Goal: Task Accomplishment & Management: Manage account settings

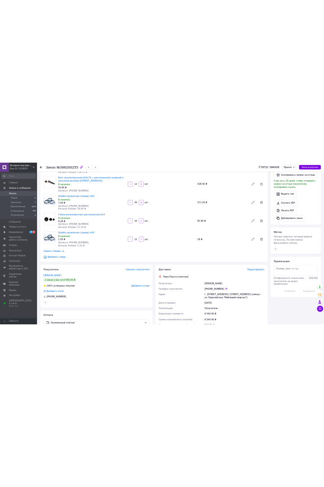
scroll to position [465, 0]
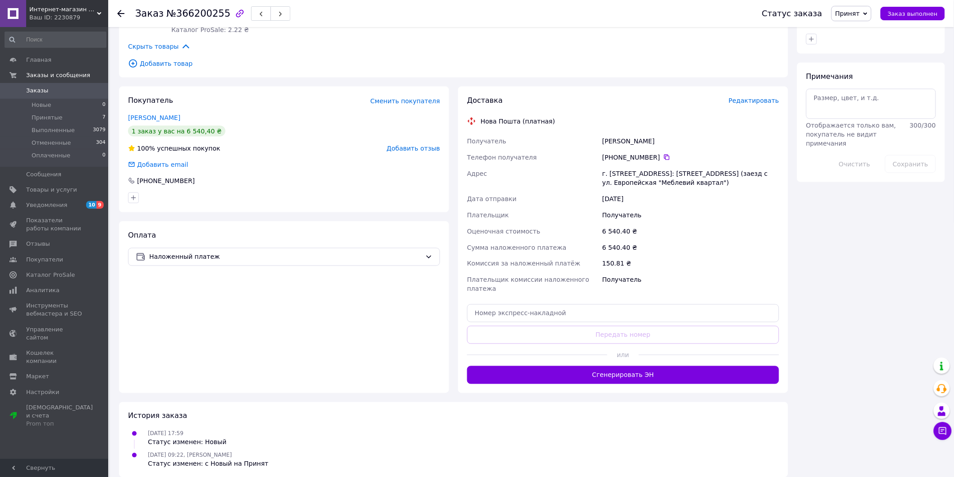
drag, startPoint x: 613, startPoint y: 158, endPoint x: 655, endPoint y: 158, distance: 41.5
click at [655, 158] on div "[PHONE_NUMBER]" at bounding box center [690, 157] width 177 height 9
copy div "0 50 206 54 91"
drag, startPoint x: 602, startPoint y: 140, endPoint x: 647, endPoint y: 143, distance: 45.2
click at [647, 143] on div "Вовк Микола" at bounding box center [691, 141] width 180 height 16
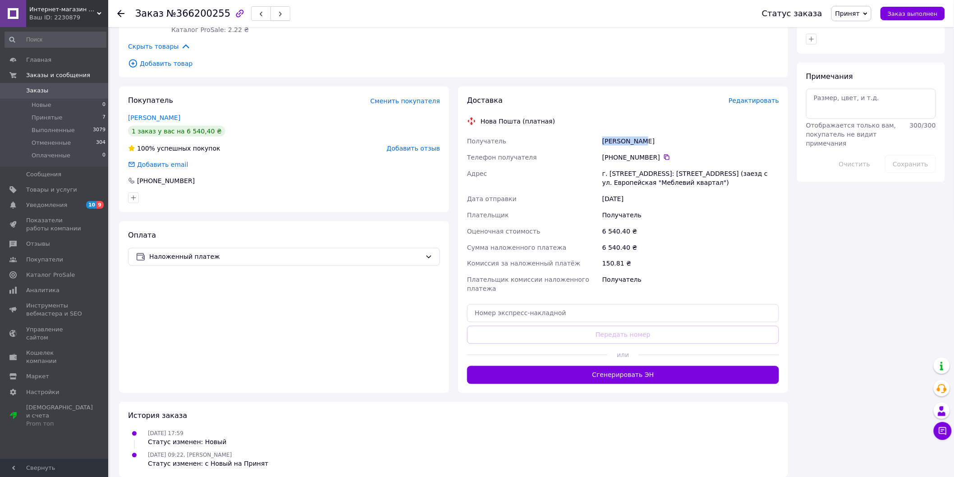
copy div "Вовк Микола"
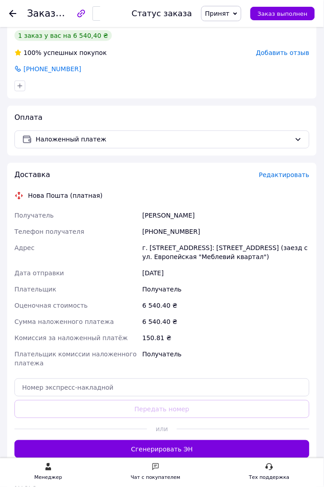
scroll to position [902, 0]
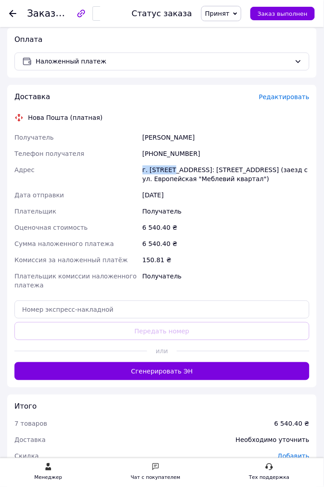
drag, startPoint x: 142, startPoint y: 170, endPoint x: 170, endPoint y: 169, distance: 28.4
click at [170, 169] on div "г. Полтава (Полтавская обл.), №1: ул. Ветеринарная, 22 (заезд с ул. Европейская…" at bounding box center [226, 174] width 170 height 25
copy div "г. Полтава"
drag, startPoint x: 230, startPoint y: 170, endPoint x: 238, endPoint y: 173, distance: 8.6
click at [238, 173] on div "г. Полтава (Полтавская обл.), №1: ул. Ветеринарная, 22 (заезд с ул. Европейская…" at bounding box center [226, 174] width 170 height 25
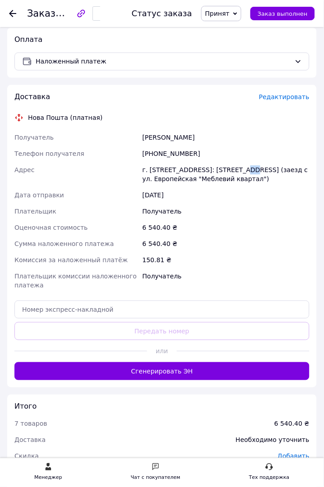
copy div "№1"
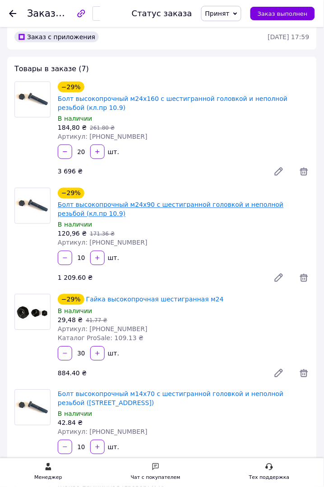
scroll to position [0, 0]
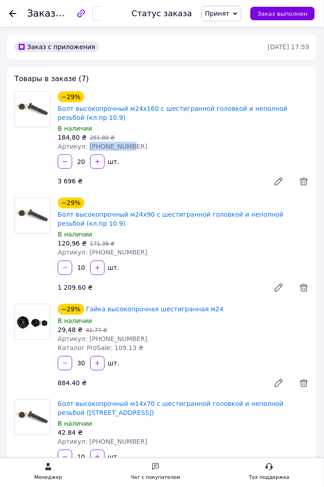
drag, startPoint x: 115, startPoint y: 152, endPoint x: 84, endPoint y: 148, distance: 30.5
click at [84, 148] on div "Артикул: 030-150-179" at bounding box center [184, 146] width 252 height 9
copy span "030-150-179"
drag, startPoint x: 128, startPoint y: 256, endPoint x: 86, endPoint y: 254, distance: 42.0
click at [86, 254] on div "Артикул: 030-150-172" at bounding box center [184, 252] width 252 height 9
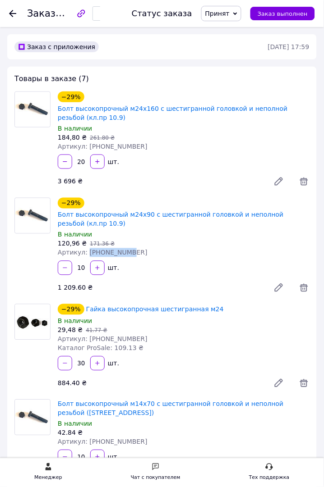
copy span "030-150-172"
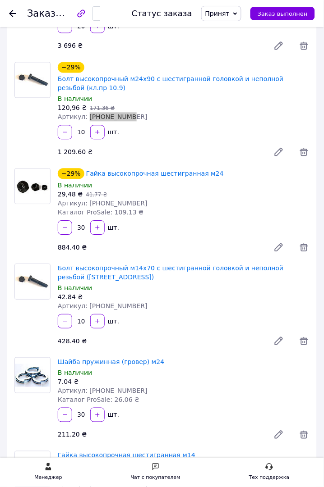
scroll to position [150, 0]
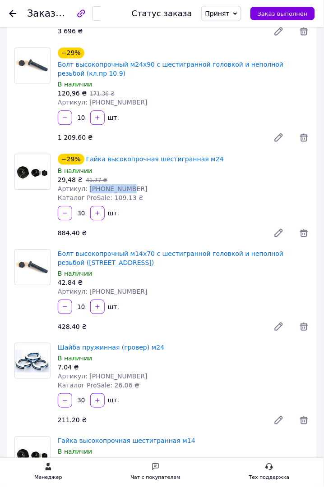
drag, startPoint x: 130, startPoint y: 192, endPoint x: 83, endPoint y: 188, distance: 46.6
click at [83, 188] on div "Артикул: 050-070-010" at bounding box center [184, 189] width 252 height 9
copy span "050-070-010"
drag, startPoint x: 148, startPoint y: 290, endPoint x: 83, endPoint y: 296, distance: 64.8
click at [83, 296] on div "Артикул: 030-150-076" at bounding box center [184, 292] width 252 height 9
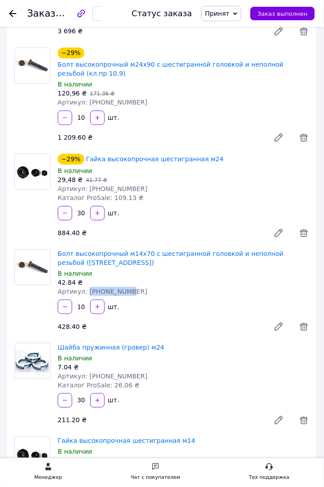
copy span "030-150-076"
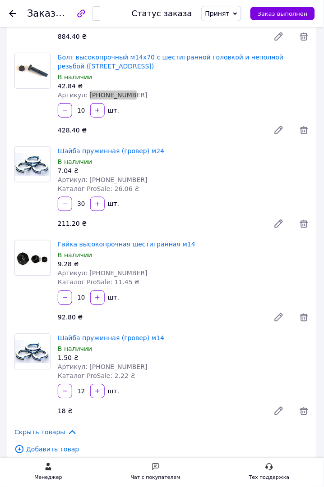
scroll to position [350, 0]
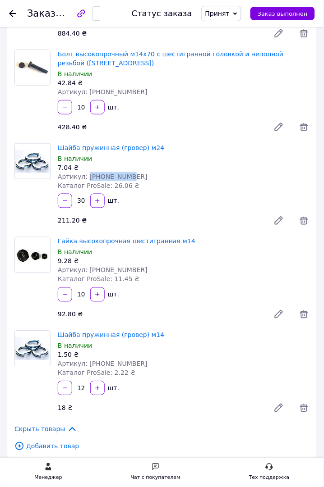
drag, startPoint x: 133, startPoint y: 177, endPoint x: 84, endPoint y: 180, distance: 49.7
click at [84, 180] on div "Артикул: 060-260-015" at bounding box center [184, 176] width 252 height 9
copy span "060-260-015"
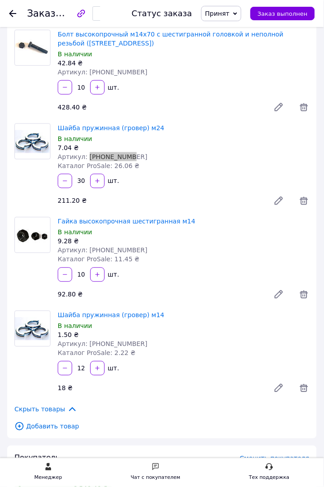
scroll to position [400, 0]
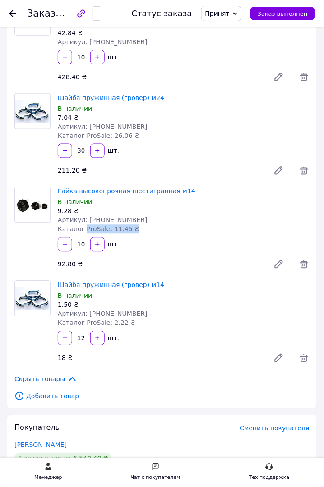
drag, startPoint x: 129, startPoint y: 224, endPoint x: 81, endPoint y: 225, distance: 48.3
click at [81, 225] on div "Гайка высокопрочная шестигранная м14 В наличии 9.28 ₴ Артикул: 050-070-005 Ката…" at bounding box center [183, 210] width 259 height 51
drag, startPoint x: 124, startPoint y: 218, endPoint x: 84, endPoint y: 221, distance: 40.7
click at [84, 221] on div "Артикул: 050-070-005" at bounding box center [184, 220] width 252 height 9
copy span "050-070-005"
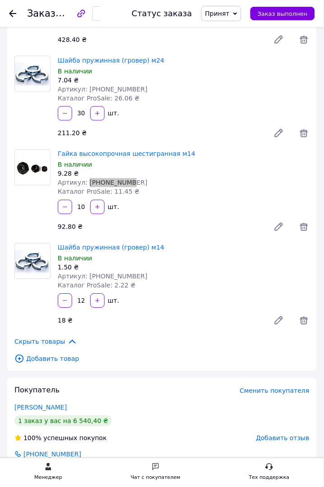
scroll to position [501, 0]
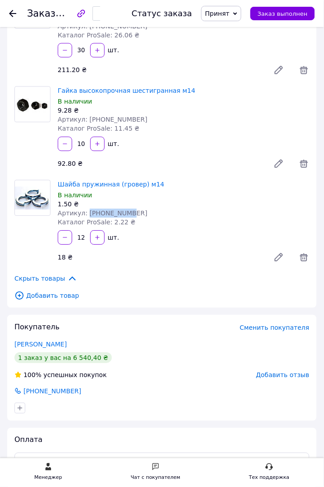
drag, startPoint x: 137, startPoint y: 210, endPoint x: 84, endPoint y: 215, distance: 53.0
click at [84, 215] on div "Артикул: 060-260-010" at bounding box center [184, 213] width 252 height 9
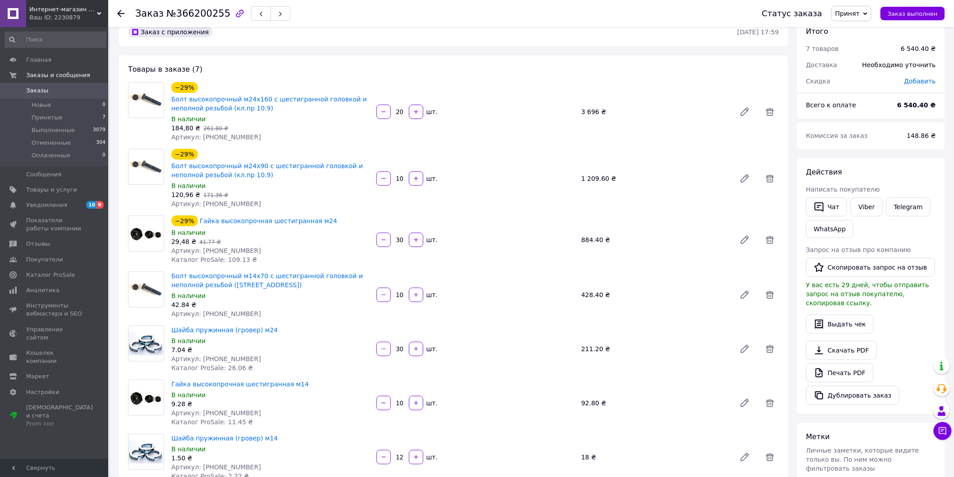
scroll to position [0, 0]
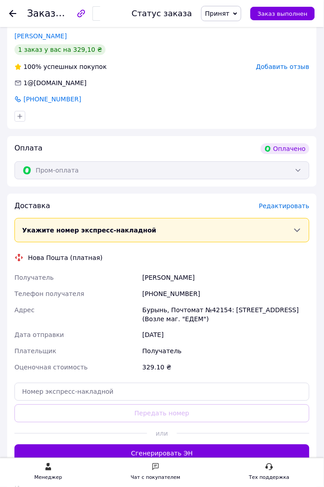
scroll to position [952, 0]
drag, startPoint x: 183, startPoint y: 289, endPoint x: 154, endPoint y: 287, distance: 28.5
click at [154, 287] on div "[PHONE_NUMBER]" at bounding box center [226, 293] width 170 height 16
copy div "0 98 870 88 80"
drag, startPoint x: 192, startPoint y: 264, endPoint x: 138, endPoint y: 266, distance: 54.6
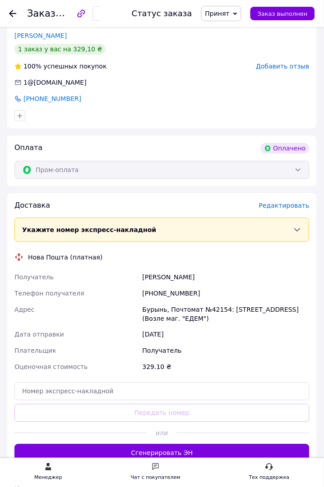
click at [138, 269] on div "Получатель Ратніков Роман Телефон получателя [PHONE_NUMBER] [PERSON_NAME], Почт…" at bounding box center [162, 322] width 299 height 106
copy div "Получатель [PERSON_NAME]"
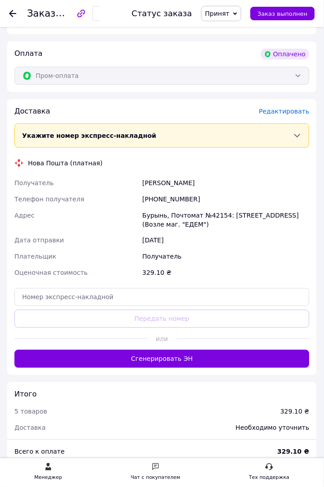
scroll to position [1052, 0]
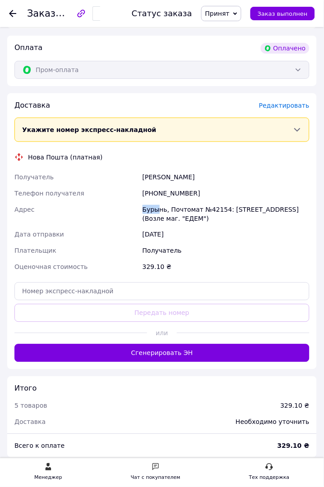
drag, startPoint x: 143, startPoint y: 199, endPoint x: 155, endPoint y: 200, distance: 12.3
click at [155, 202] on div "Бурынь, Почтомат №42154: [STREET_ADDRESS] (Возле маг. "ЕДЕМ")" at bounding box center [226, 214] width 170 height 25
click at [154, 202] on div "Бурынь, Почтомат №42154: [STREET_ADDRESS] (Возле маг. "ЕДЕМ")" at bounding box center [226, 214] width 170 height 25
drag, startPoint x: 197, startPoint y: 200, endPoint x: 220, endPoint y: 202, distance: 23.1
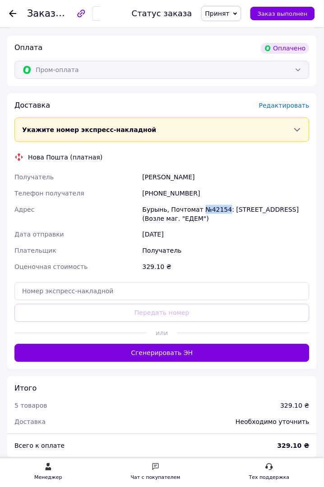
click at [220, 202] on div "Бурынь, Почтомат №42154: [STREET_ADDRESS] (Возле маг. "ЕДЕМ")" at bounding box center [226, 214] width 170 height 25
copy div "№42154"
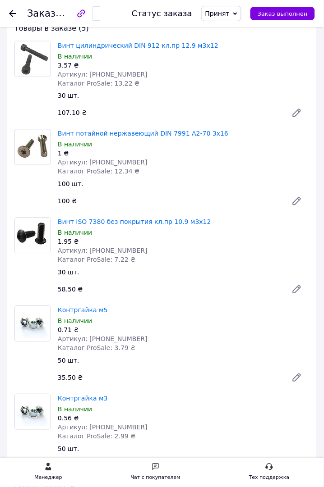
scroll to position [300, 0]
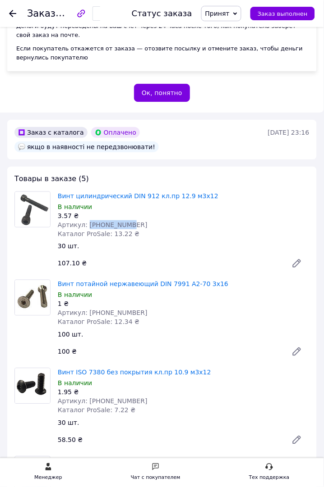
drag, startPoint x: 120, startPoint y: 215, endPoint x: 83, endPoint y: 219, distance: 37.2
click at [83, 221] on div "Артикул: [PHONE_NUMBER]" at bounding box center [184, 225] width 252 height 9
copy span "[PHONE_NUMBER]"
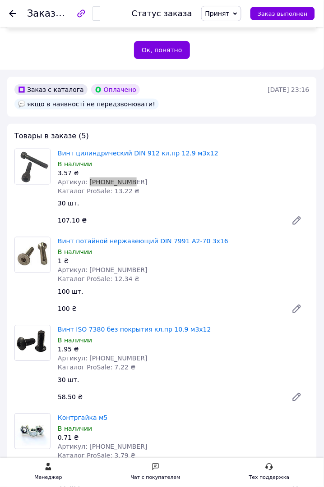
scroll to position [400, 0]
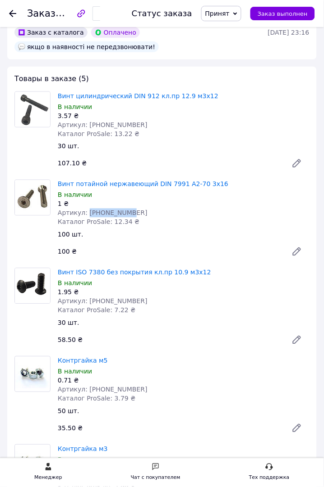
drag, startPoint x: 112, startPoint y: 204, endPoint x: 84, endPoint y: 204, distance: 27.5
click at [84, 209] on div "Артикул: [PHONE_NUMBER]" at bounding box center [184, 213] width 252 height 9
copy span "[PHONE_NUMBER]"
drag, startPoint x: 129, startPoint y: 293, endPoint x: 83, endPoint y: 293, distance: 45.1
click at [83, 297] on div "Артикул: [PHONE_NUMBER]" at bounding box center [184, 301] width 252 height 9
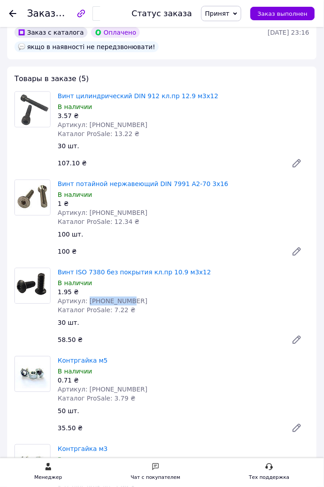
copy span "[PHONE_NUMBER]"
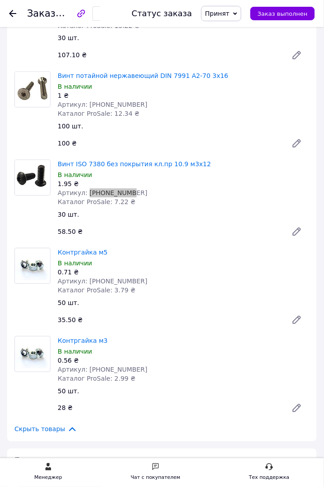
scroll to position [551, 0]
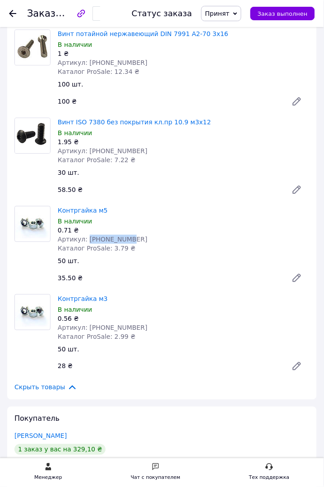
drag, startPoint x: 124, startPoint y: 231, endPoint x: 84, endPoint y: 233, distance: 39.3
click at [84, 235] on div "Артикул: [PHONE_NUMBER]" at bounding box center [184, 239] width 252 height 9
copy span "[PHONE_NUMBER]"
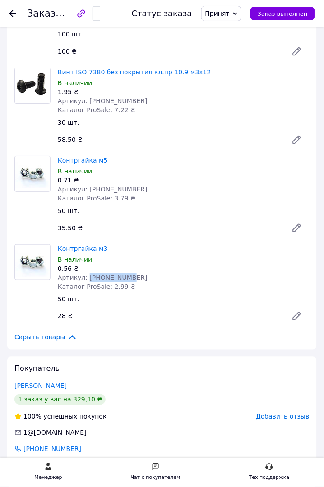
drag, startPoint x: 120, startPoint y: 266, endPoint x: 83, endPoint y: 270, distance: 36.3
click at [83, 273] on div "Артикул: [PHONE_NUMBER]" at bounding box center [184, 277] width 252 height 9
copy span "[PHONE_NUMBER]"
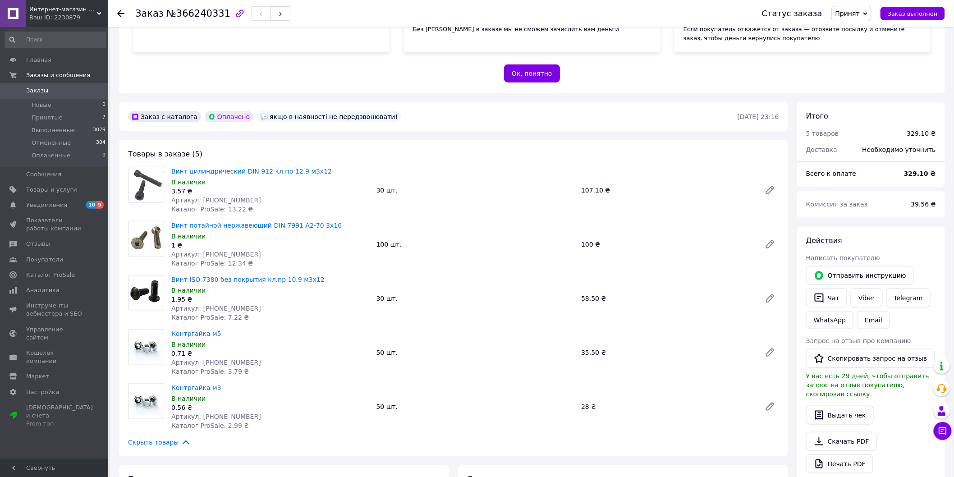
scroll to position [272, 0]
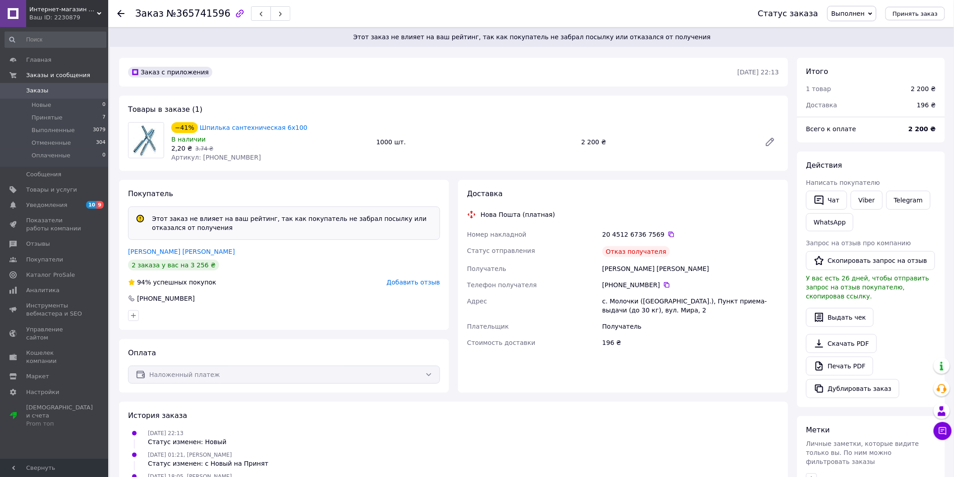
drag, startPoint x: 614, startPoint y: 284, endPoint x: 654, endPoint y: 283, distance: 40.2
click at [654, 283] on div "+380 97 159 32 08" at bounding box center [690, 284] width 177 height 9
copy div "0 97 159 32 08"
click at [226, 126] on link "Шпилька сантехническая 6х100" at bounding box center [254, 127] width 108 height 7
